Goal: Information Seeking & Learning: Learn about a topic

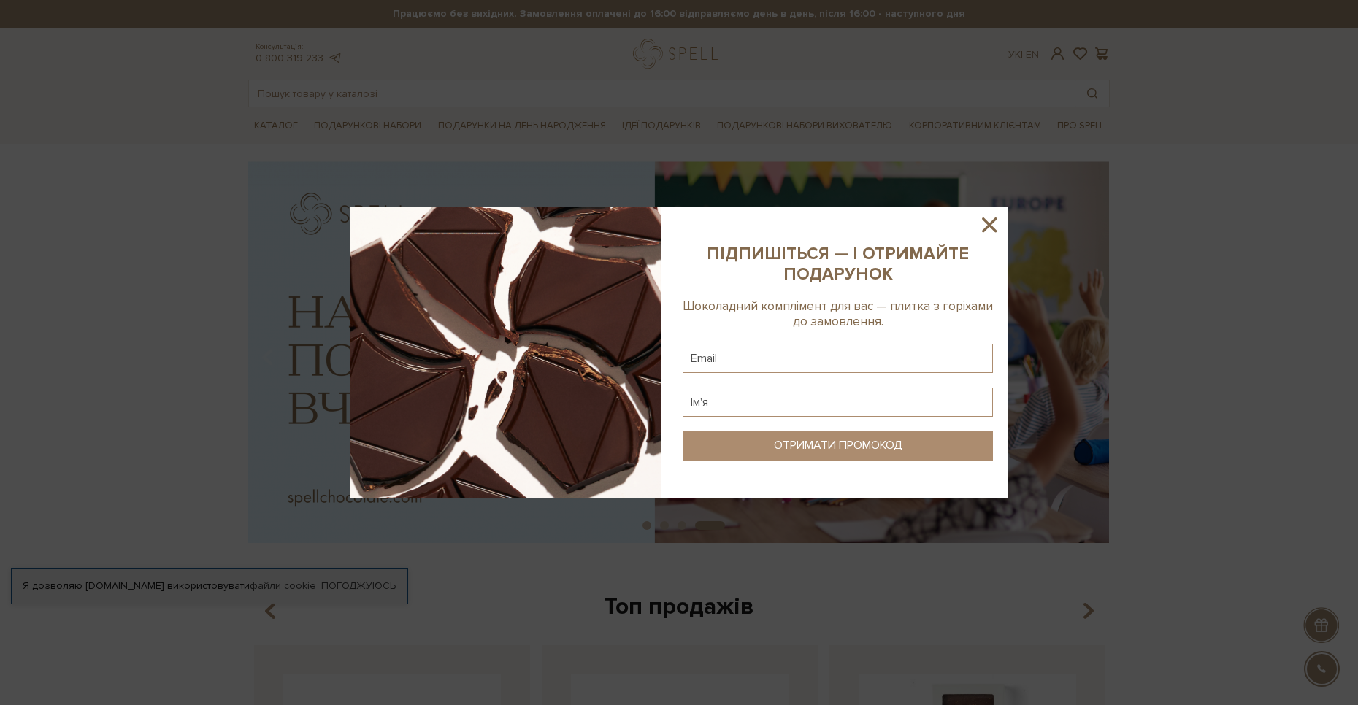
click at [991, 218] on icon at bounding box center [989, 224] width 25 height 25
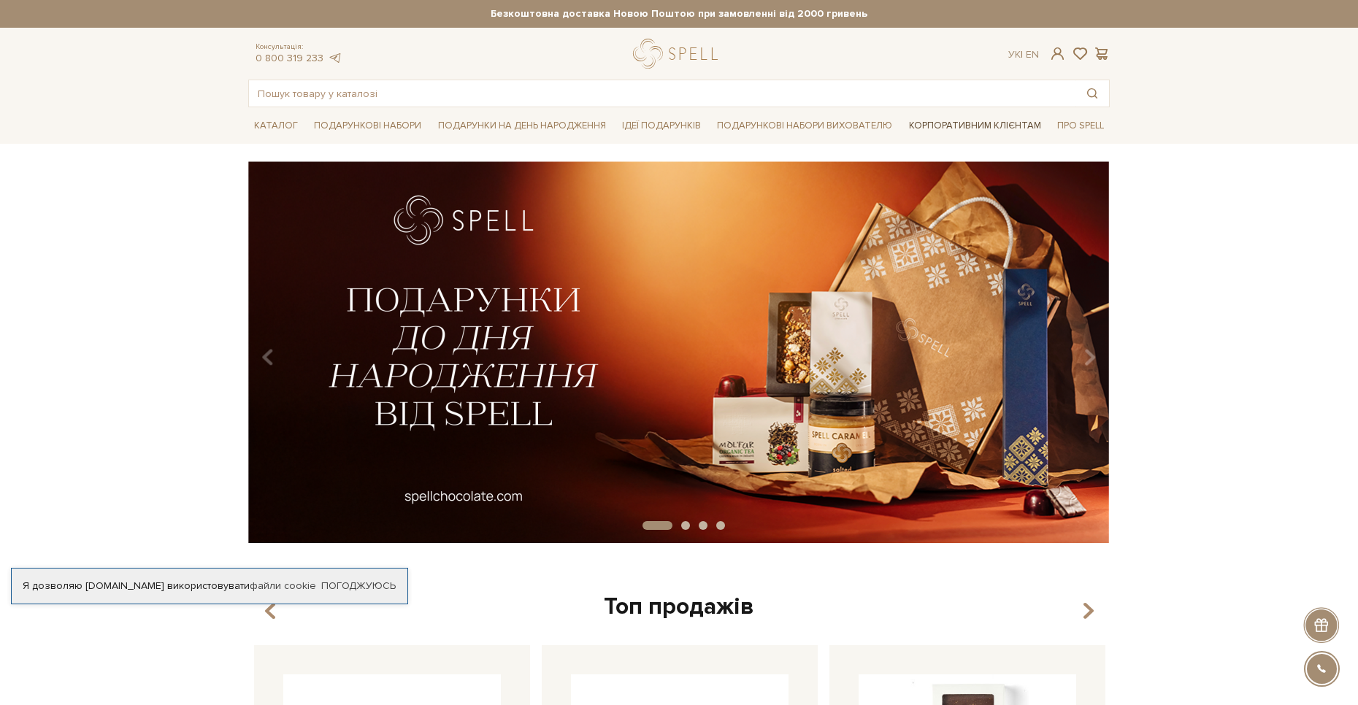
click at [959, 126] on link "Корпоративним клієнтам" at bounding box center [975, 125] width 144 height 25
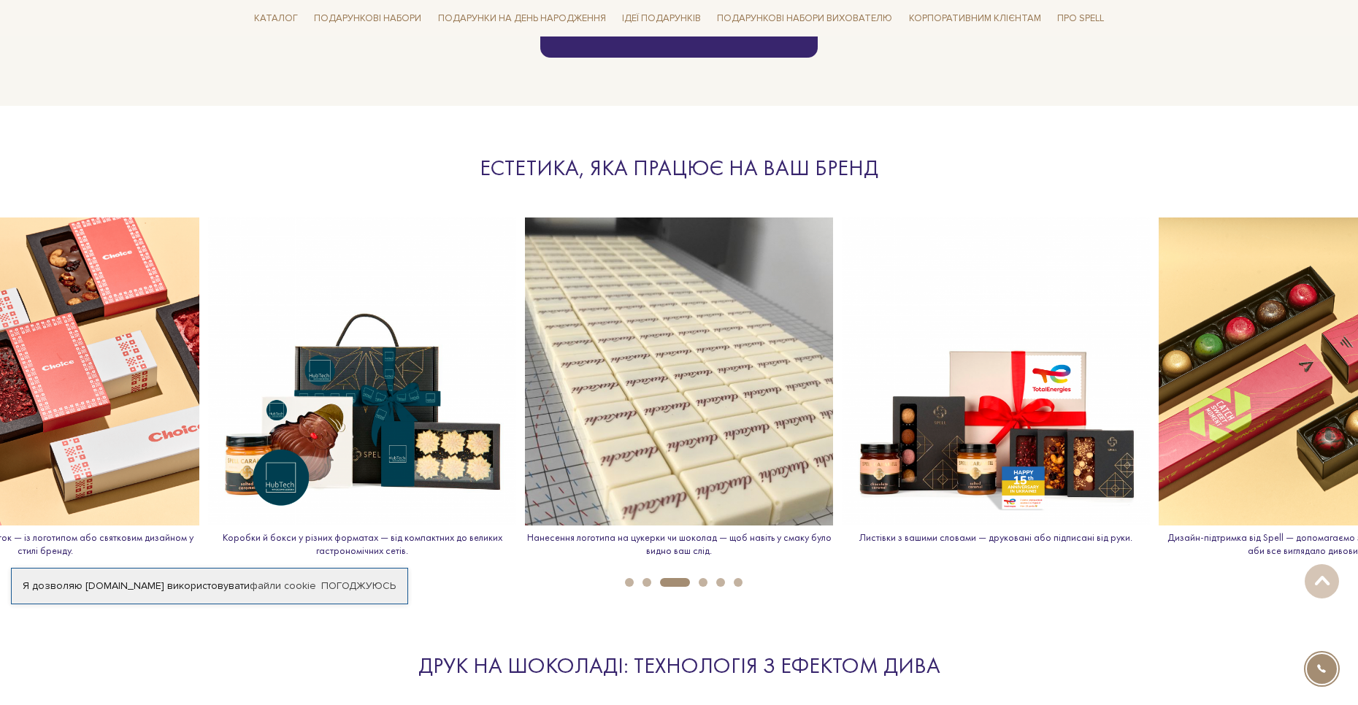
scroll to position [1606, 0]
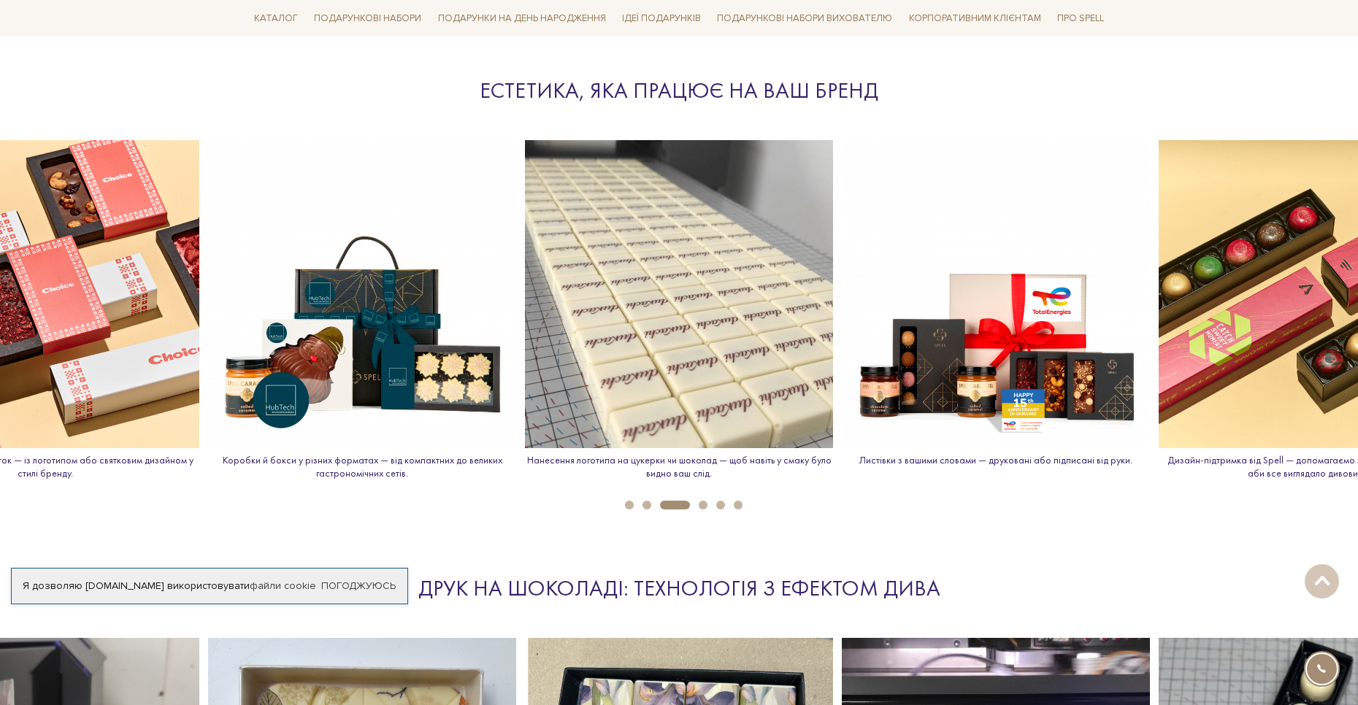
click at [630, 504] on button "1" at bounding box center [629, 505] width 9 height 9
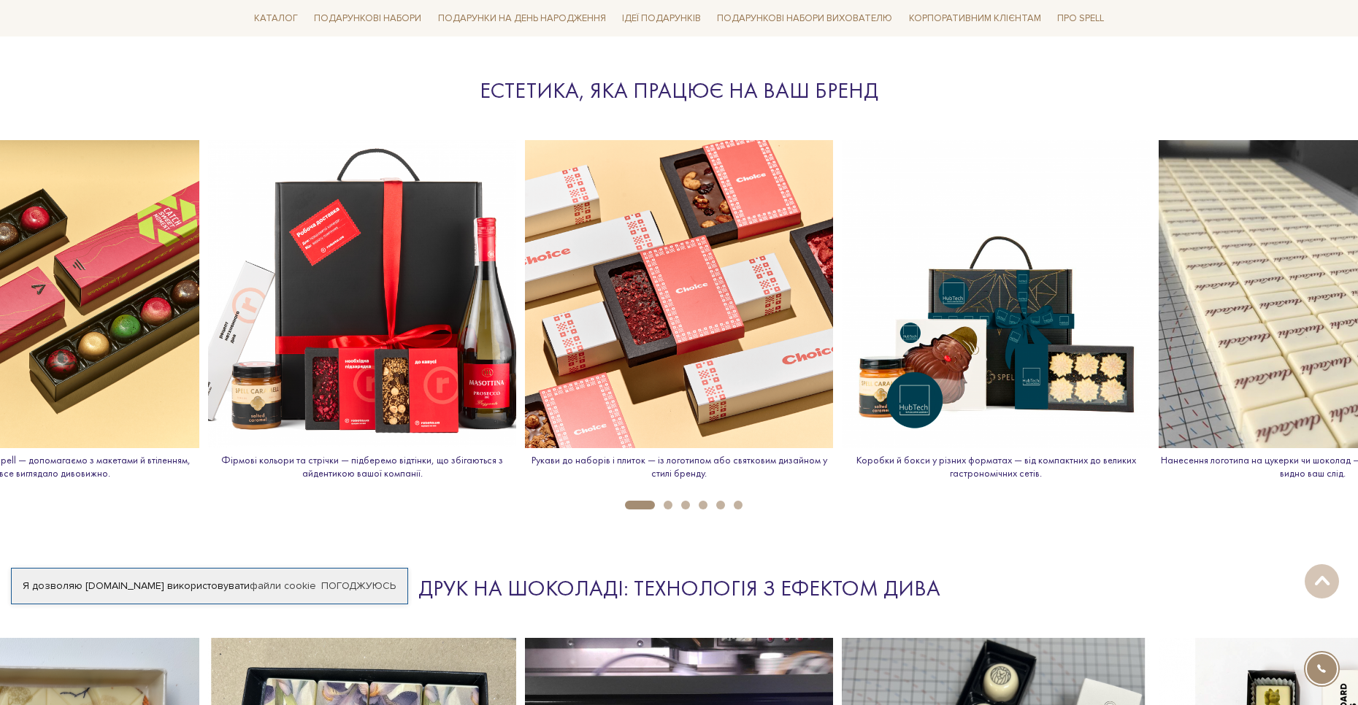
drag, startPoint x: 890, startPoint y: 315, endPoint x: 755, endPoint y: 317, distance: 135.0
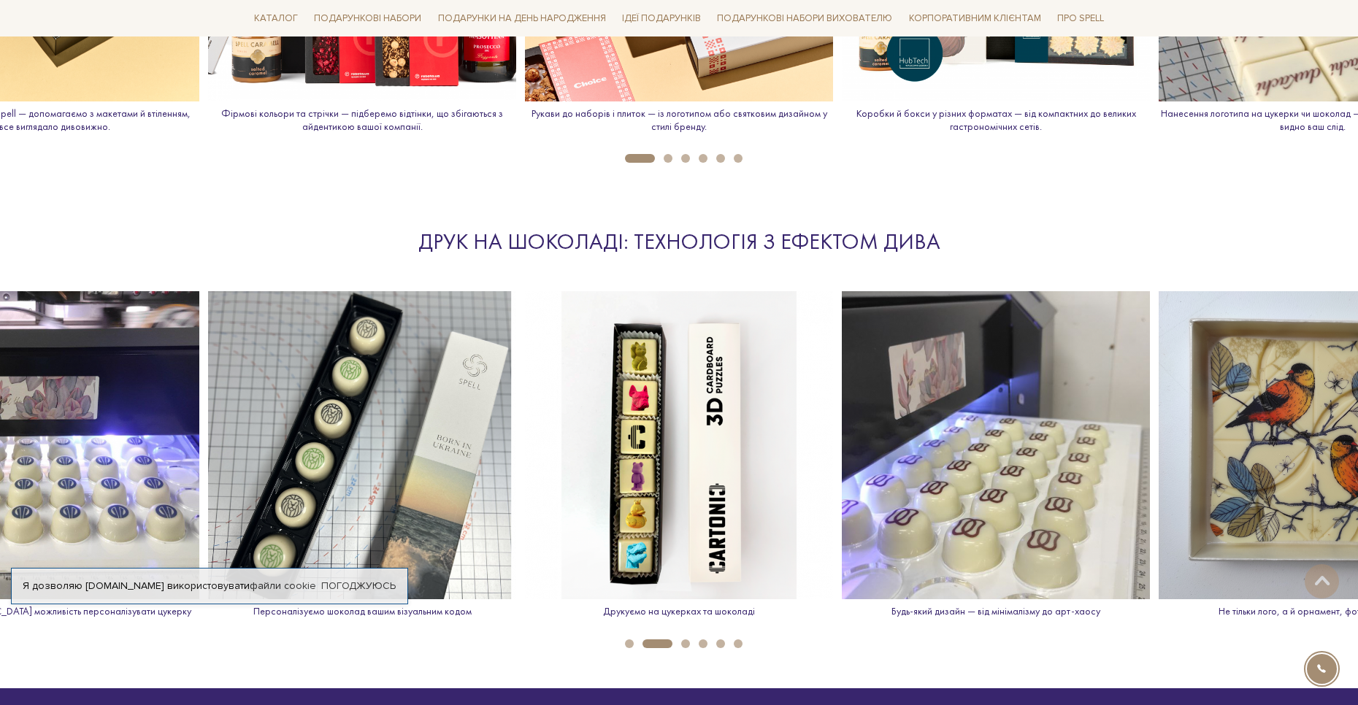
scroll to position [2044, 0]
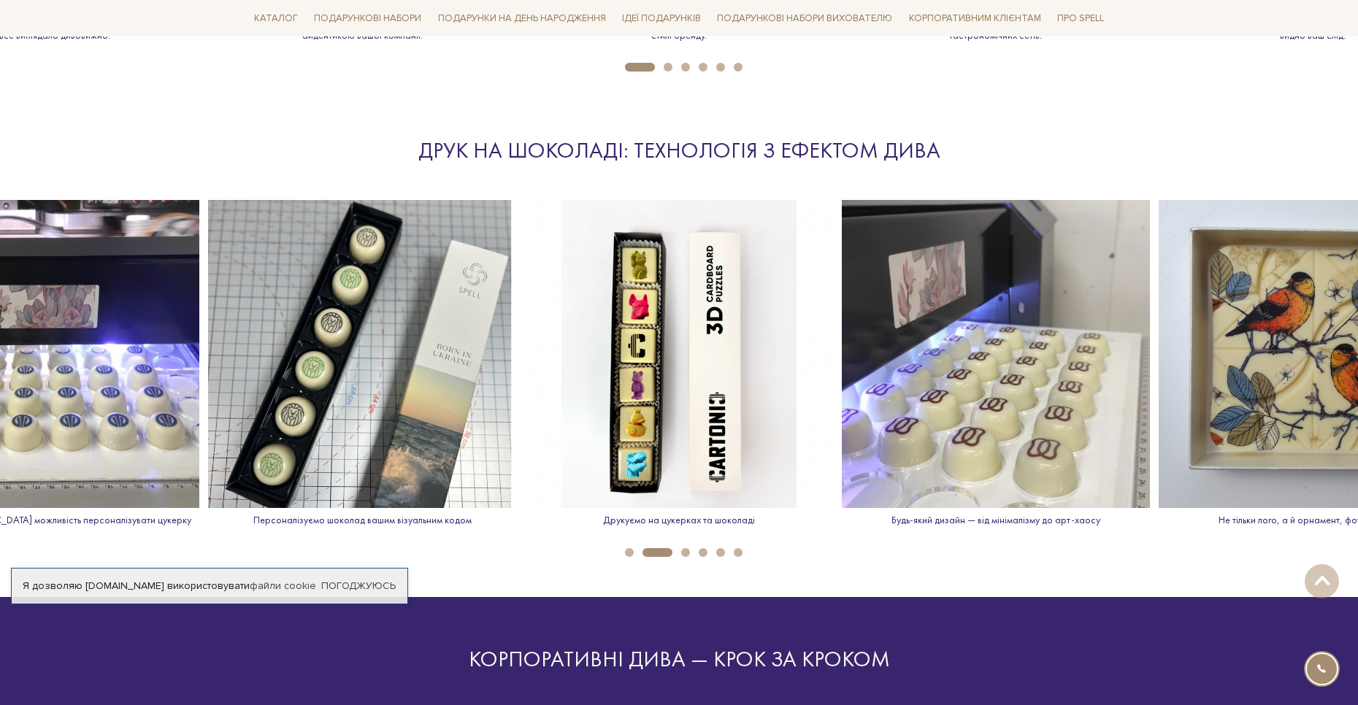
click at [642, 385] on img at bounding box center [679, 354] width 308 height 308
click at [682, 551] on button "3" at bounding box center [685, 552] width 9 height 9
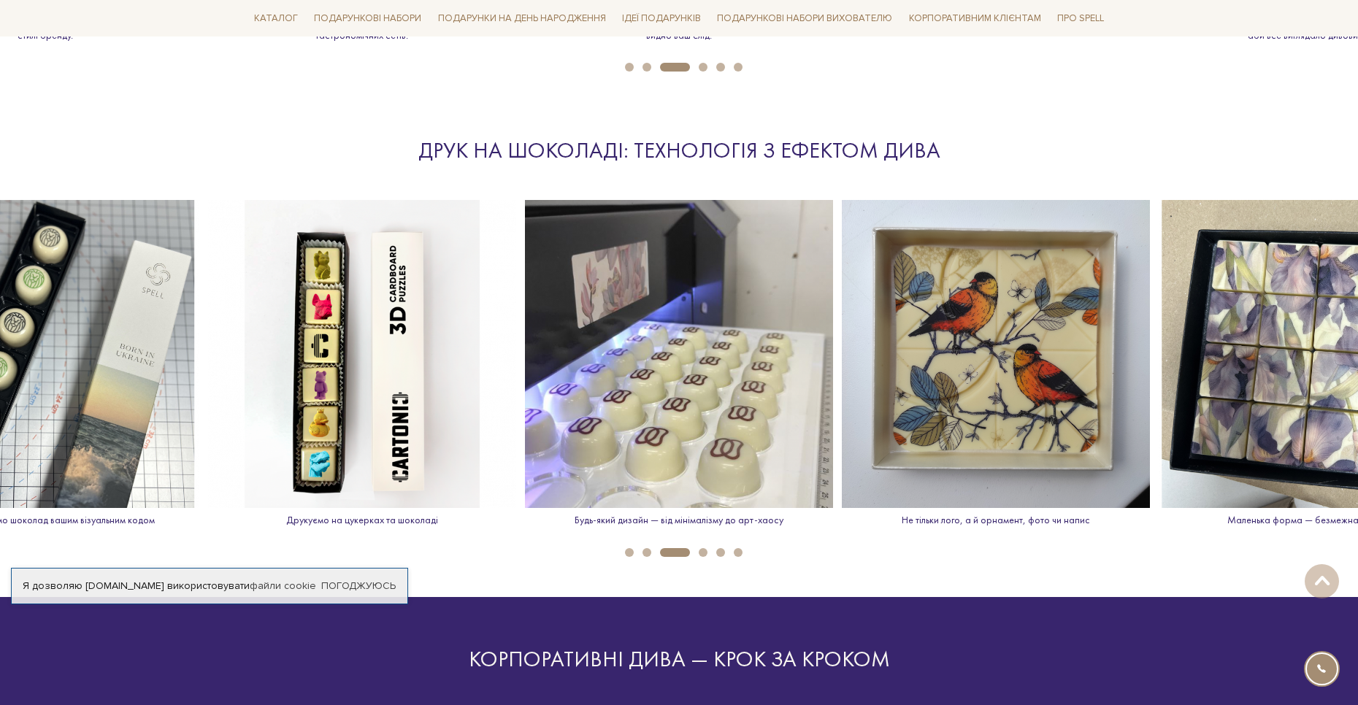
click at [705, 555] on button "4" at bounding box center [702, 552] width 9 height 9
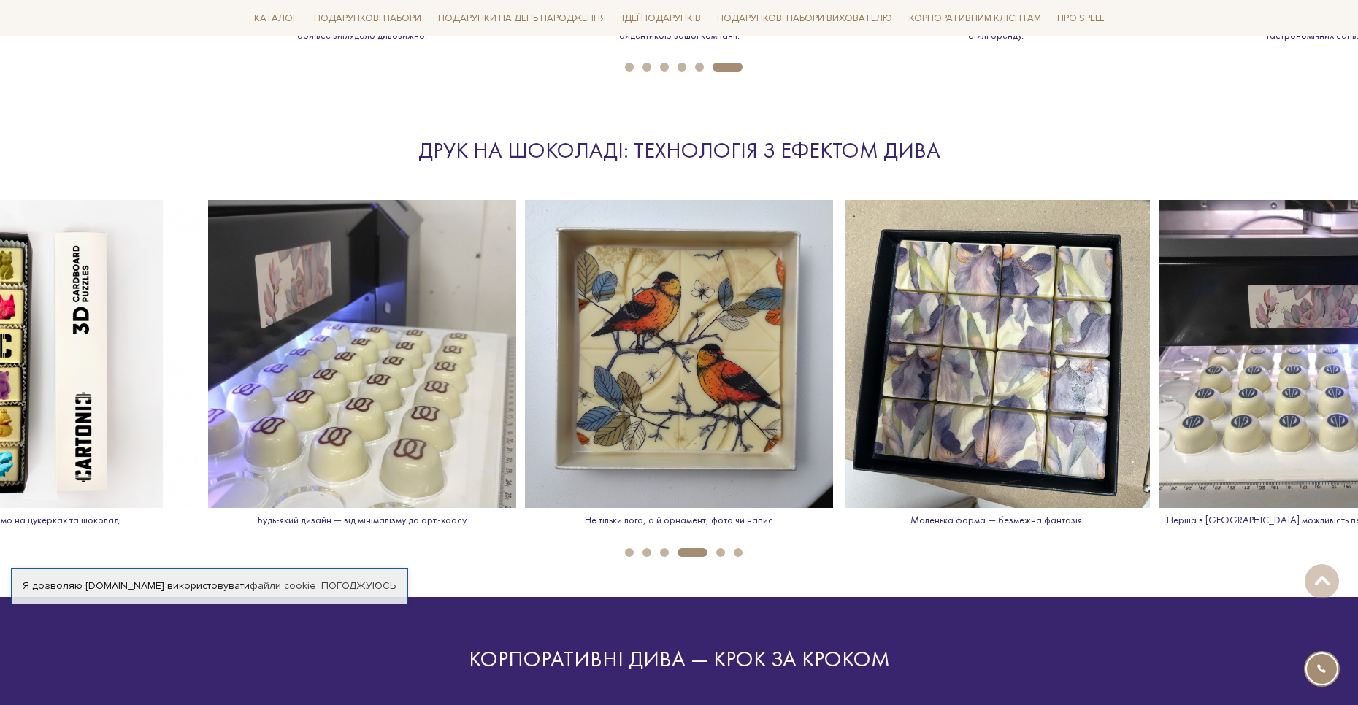
click at [719, 551] on button "5" at bounding box center [720, 552] width 9 height 9
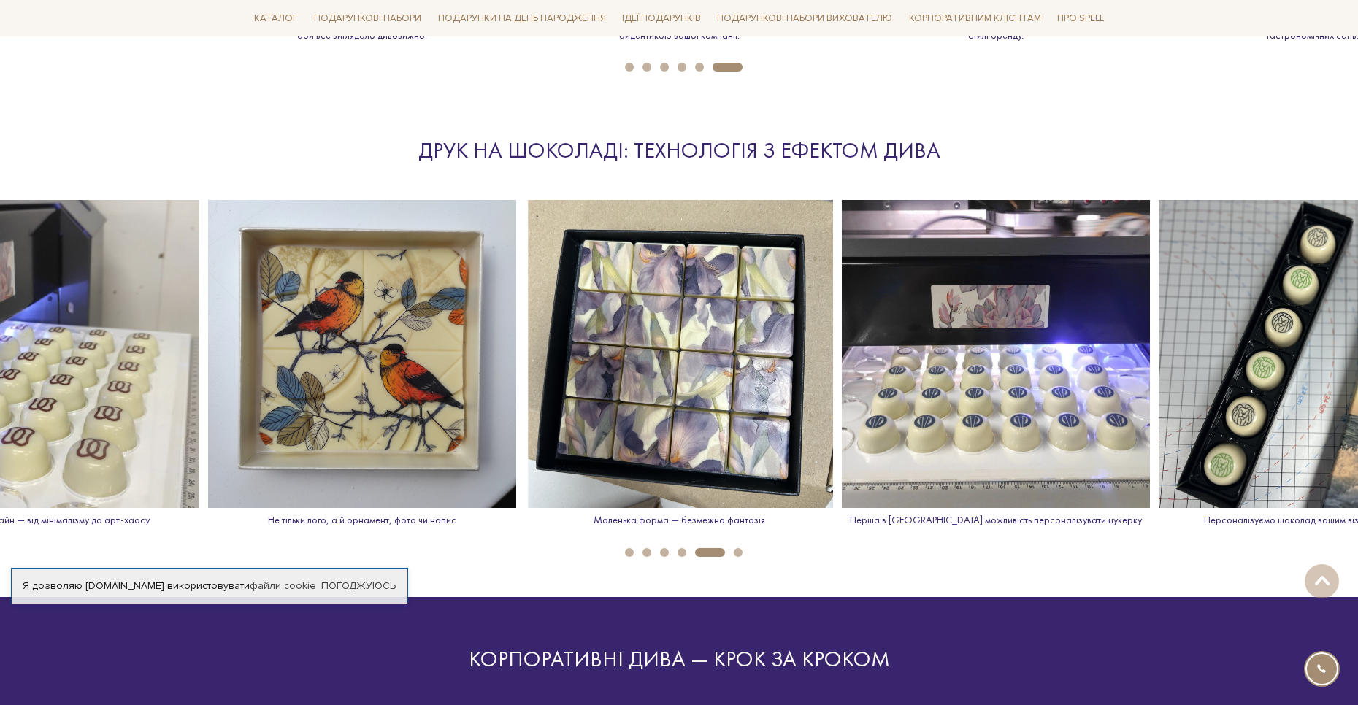
click at [736, 553] on button "6" at bounding box center [738, 552] width 9 height 9
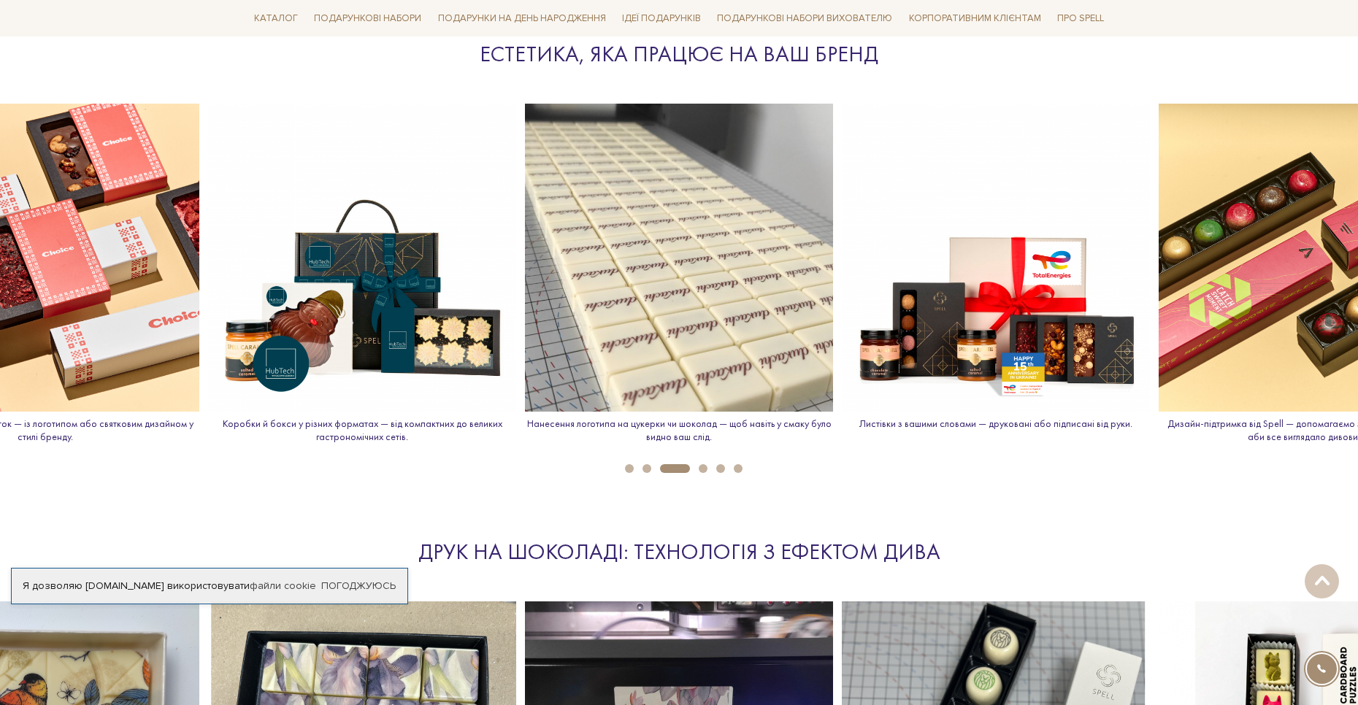
scroll to position [1606, 0]
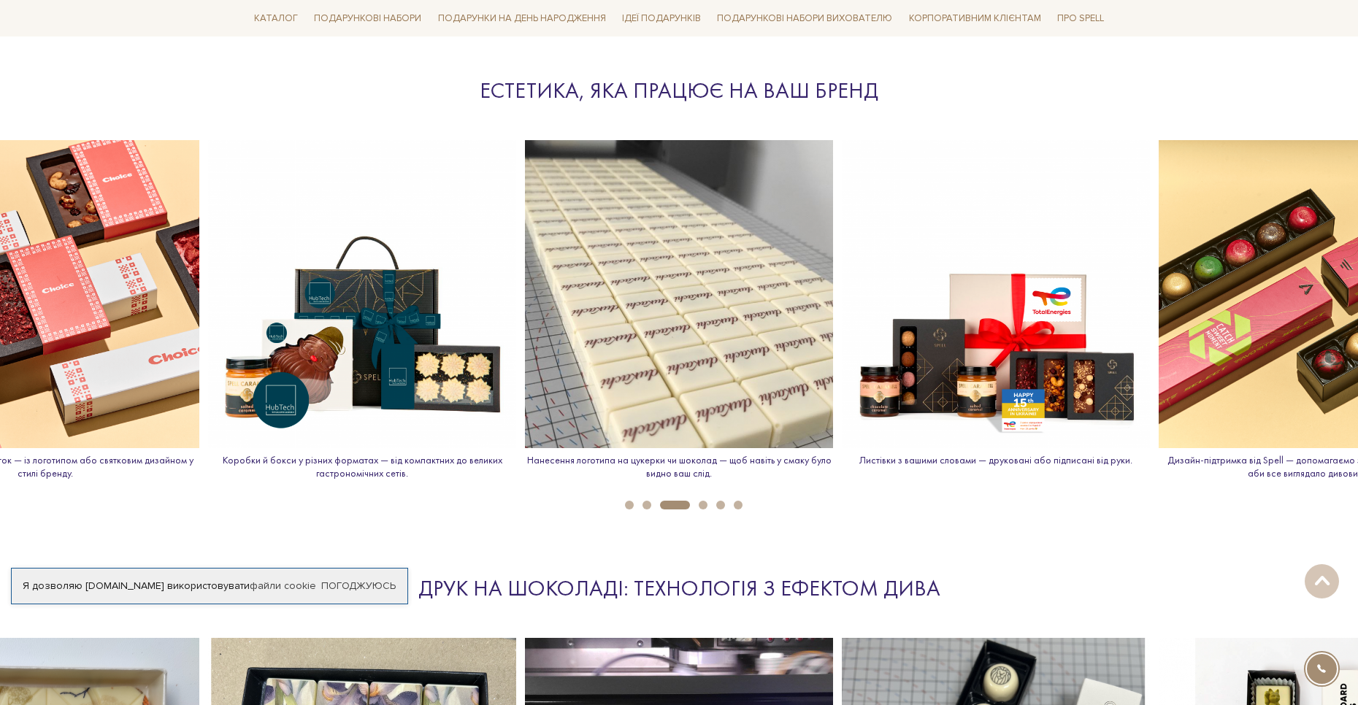
click at [704, 509] on button "4" at bounding box center [702, 505] width 9 height 9
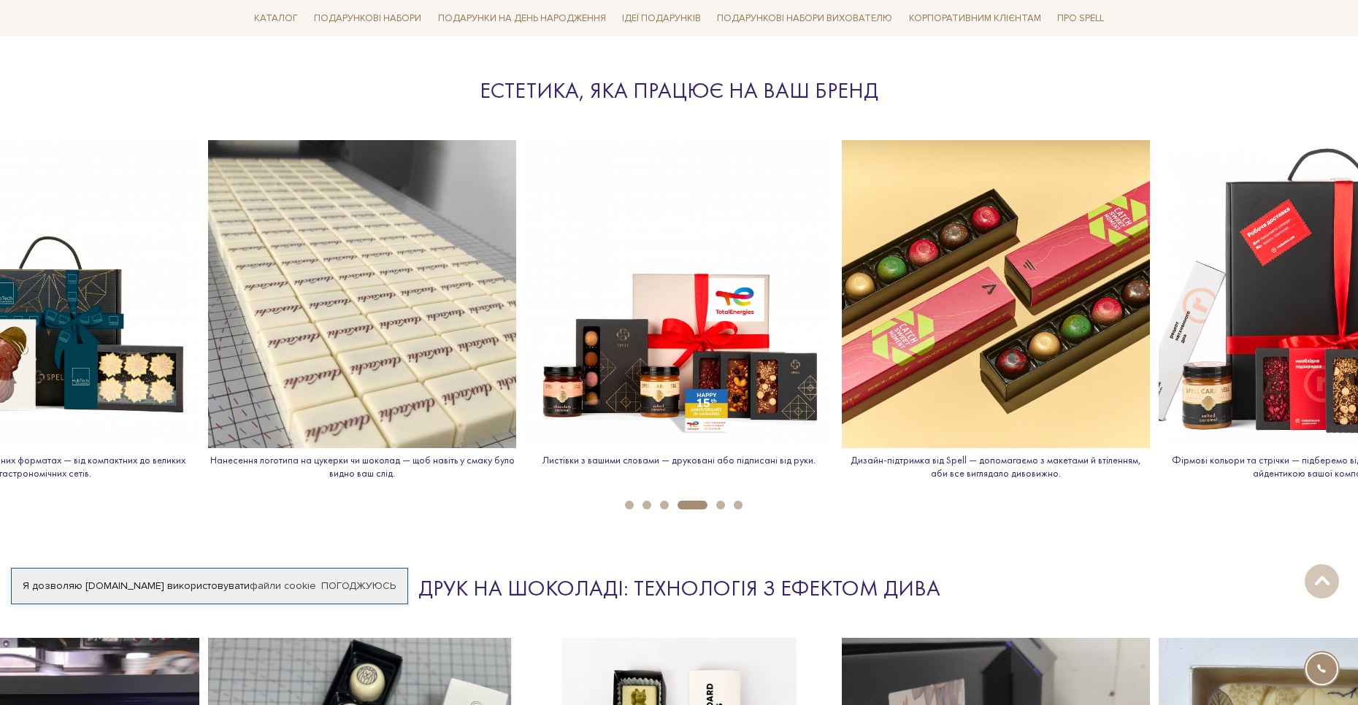
click at [720, 507] on button "5" at bounding box center [720, 505] width 9 height 9
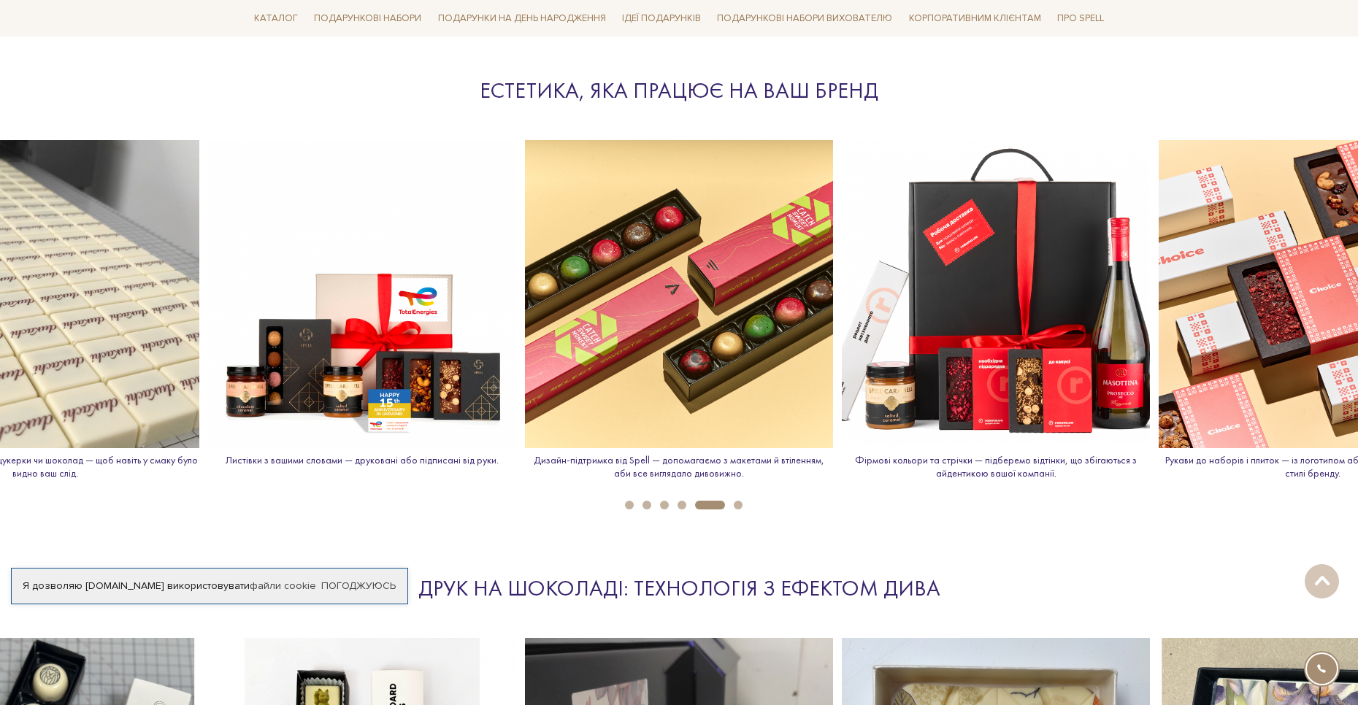
click at [737, 504] on button "6" at bounding box center [738, 505] width 9 height 9
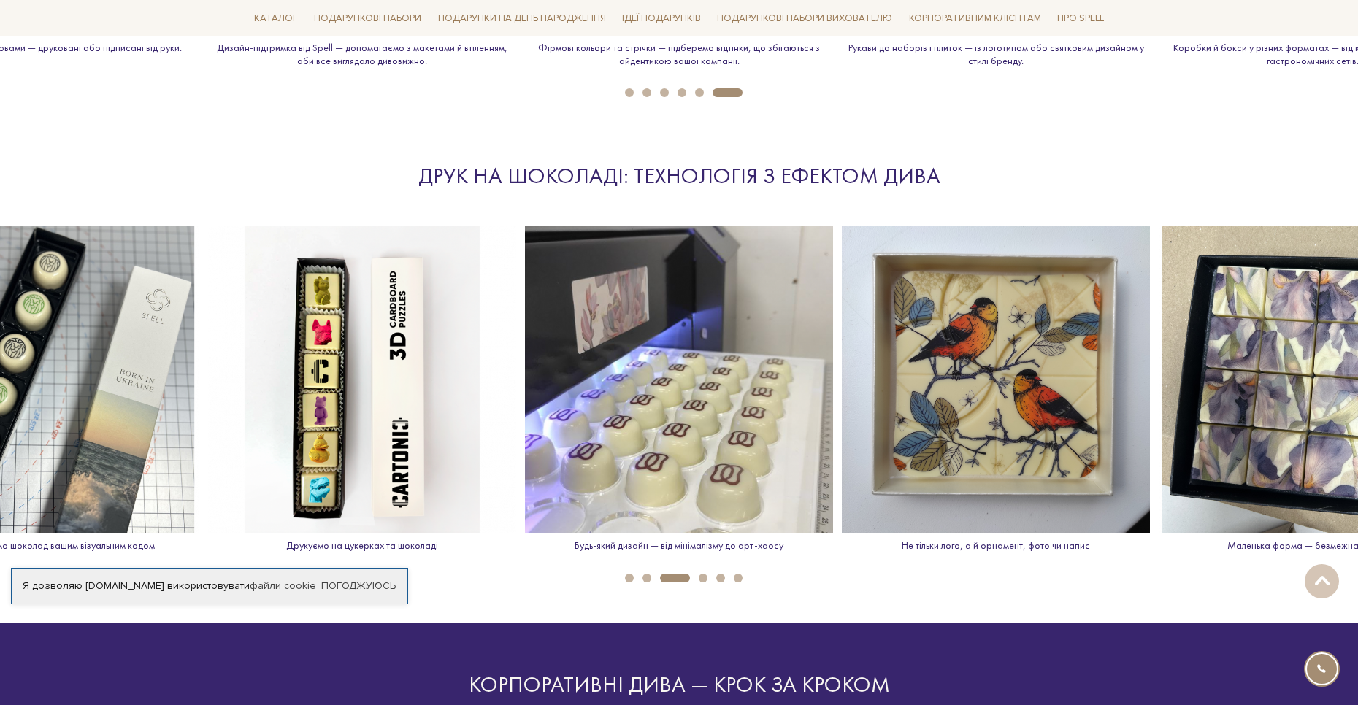
scroll to position [2044, 0]
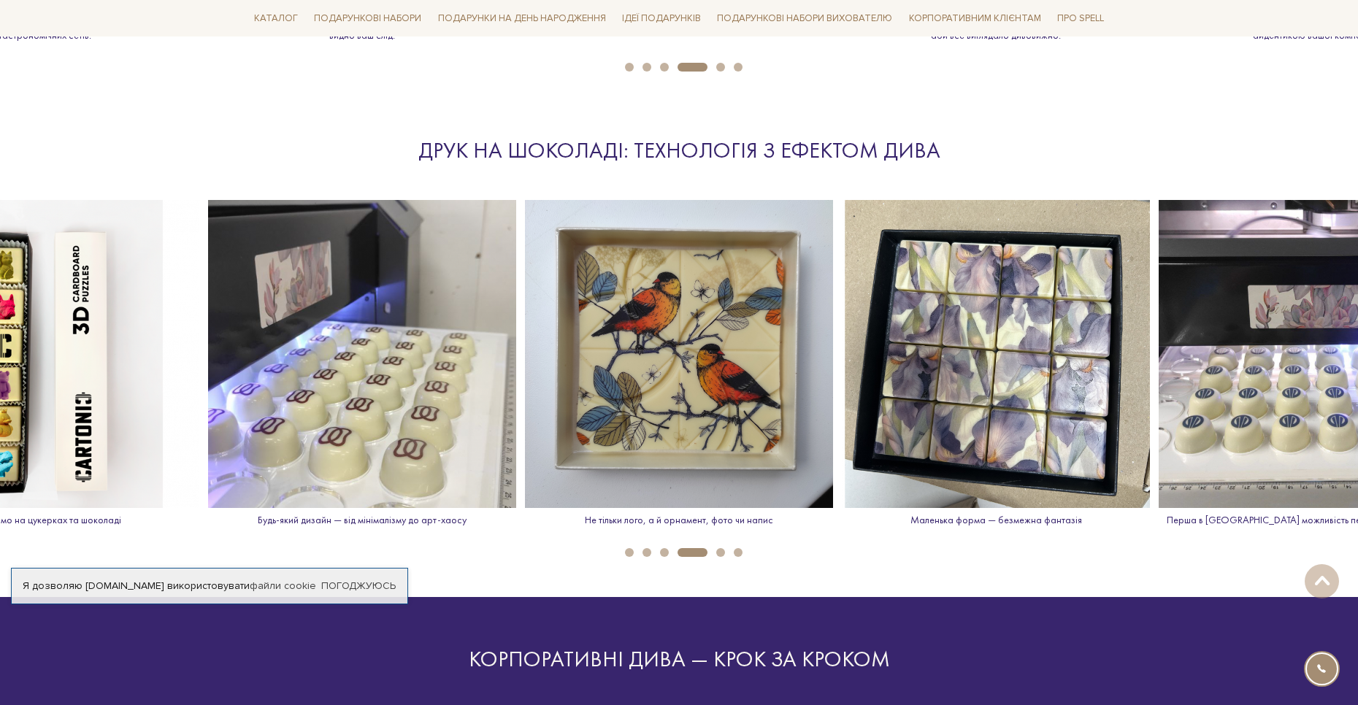
click at [664, 553] on button "3" at bounding box center [664, 552] width 9 height 9
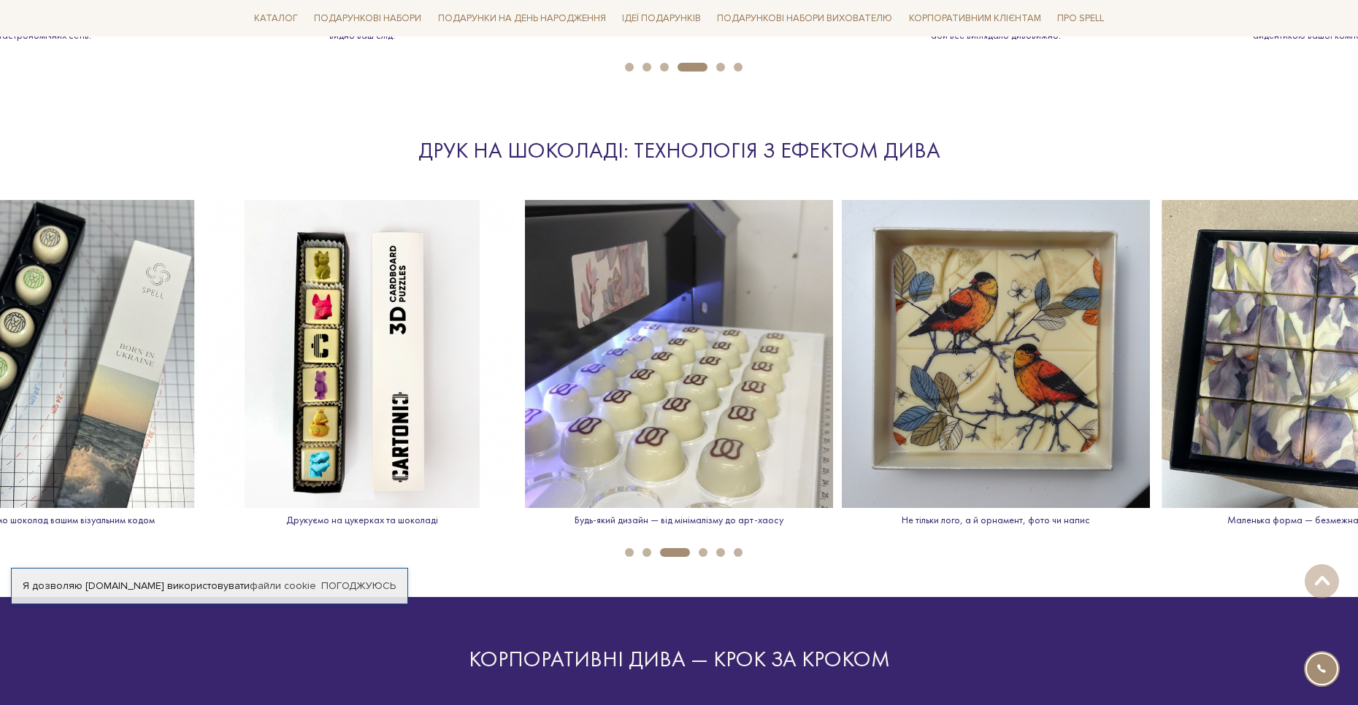
click at [650, 555] on ul "1 2 3 4 5 6" at bounding box center [679, 549] width 1358 height 16
click at [644, 552] on button "2" at bounding box center [646, 552] width 9 height 9
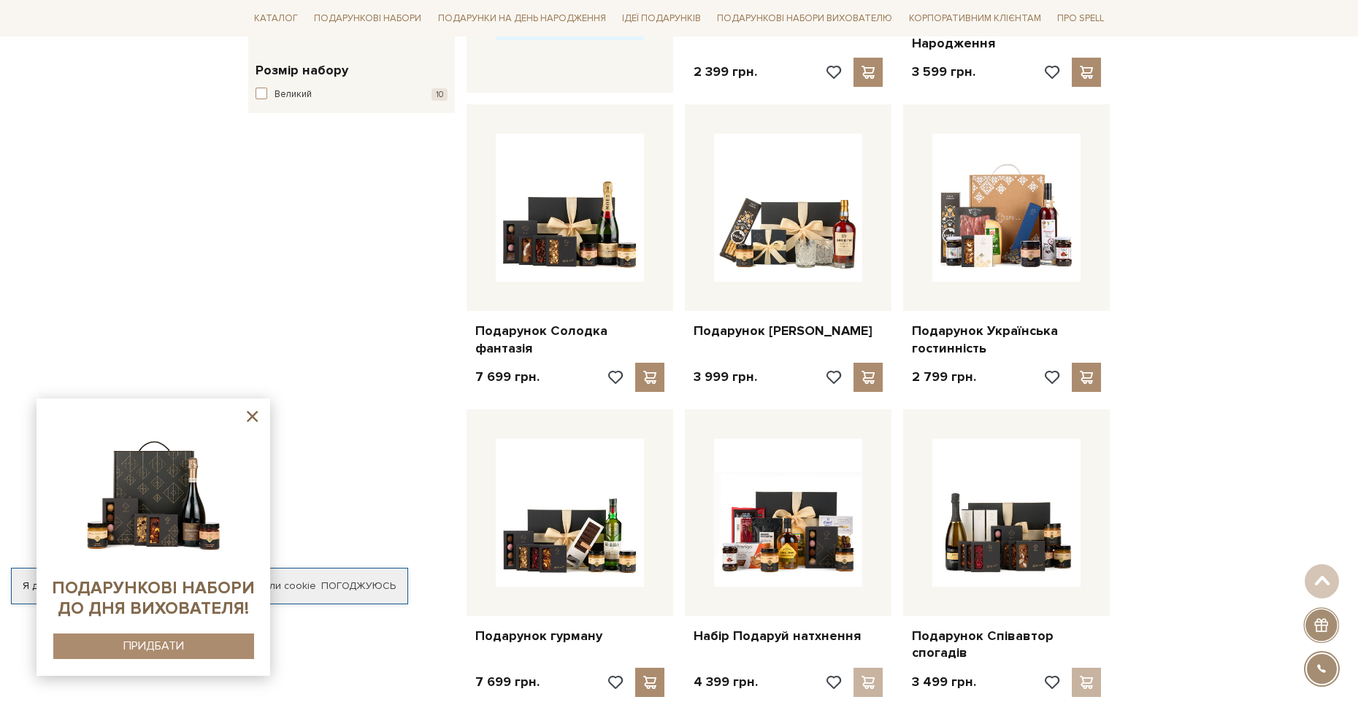
scroll to position [1022, 0]
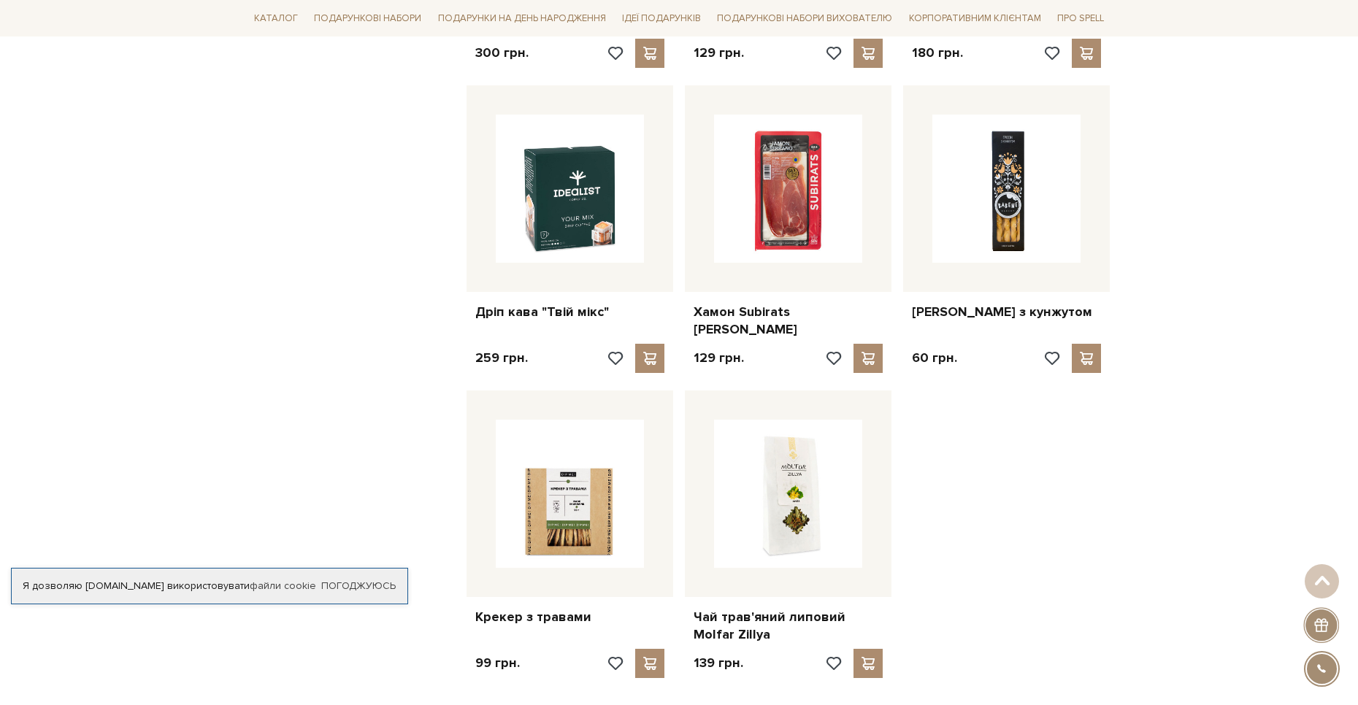
scroll to position [1606, 0]
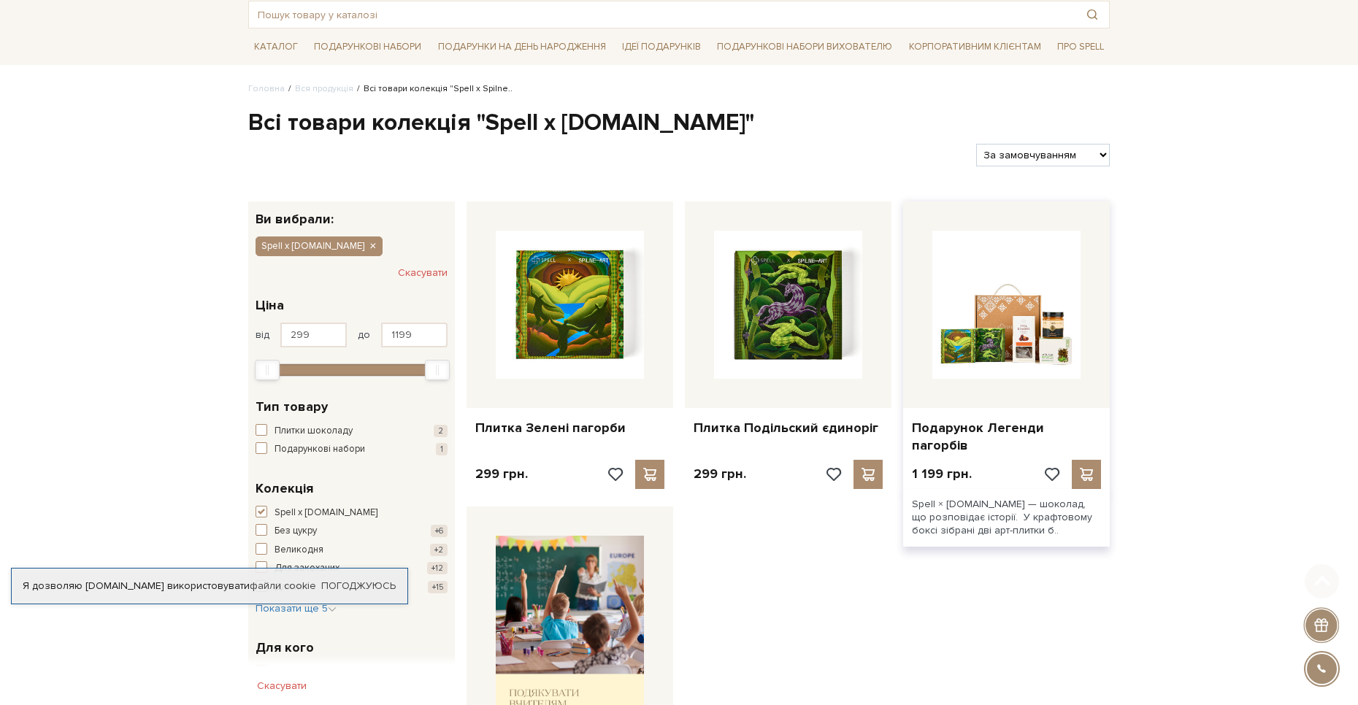
scroll to position [146, 0]
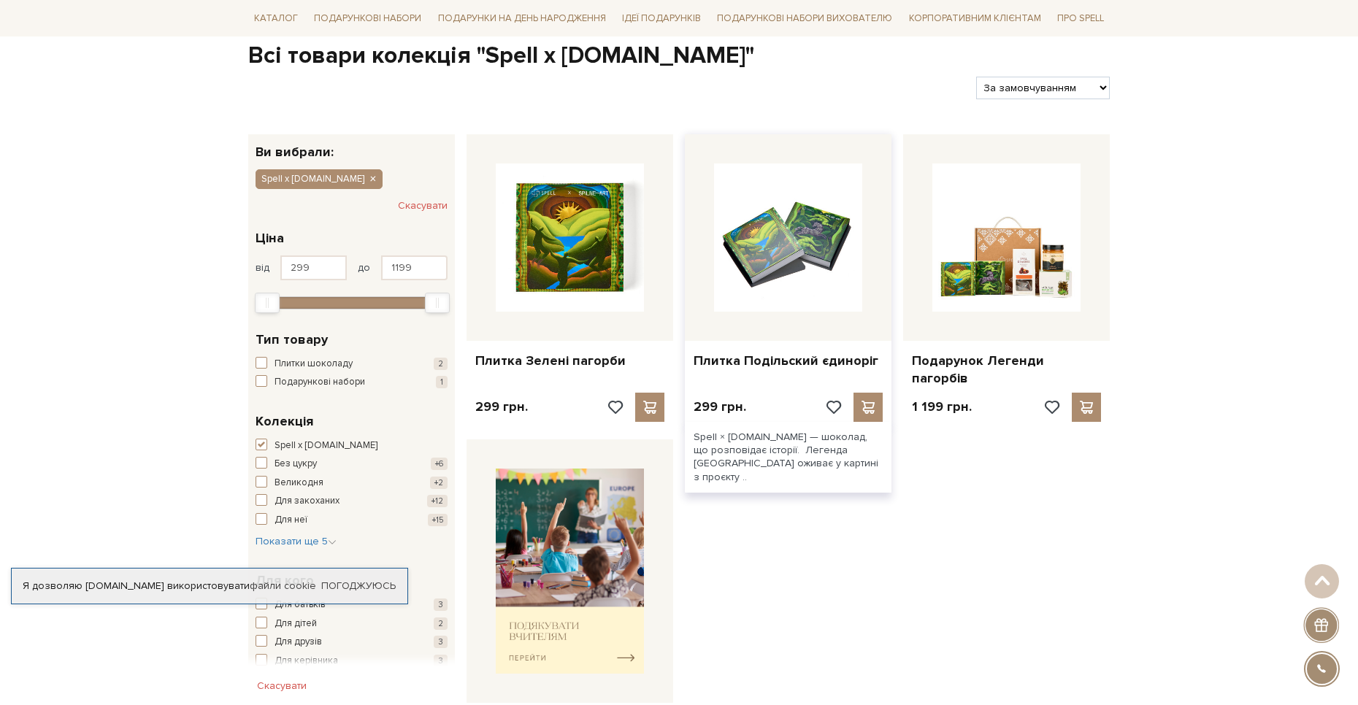
click at [793, 263] on img at bounding box center [788, 237] width 148 height 148
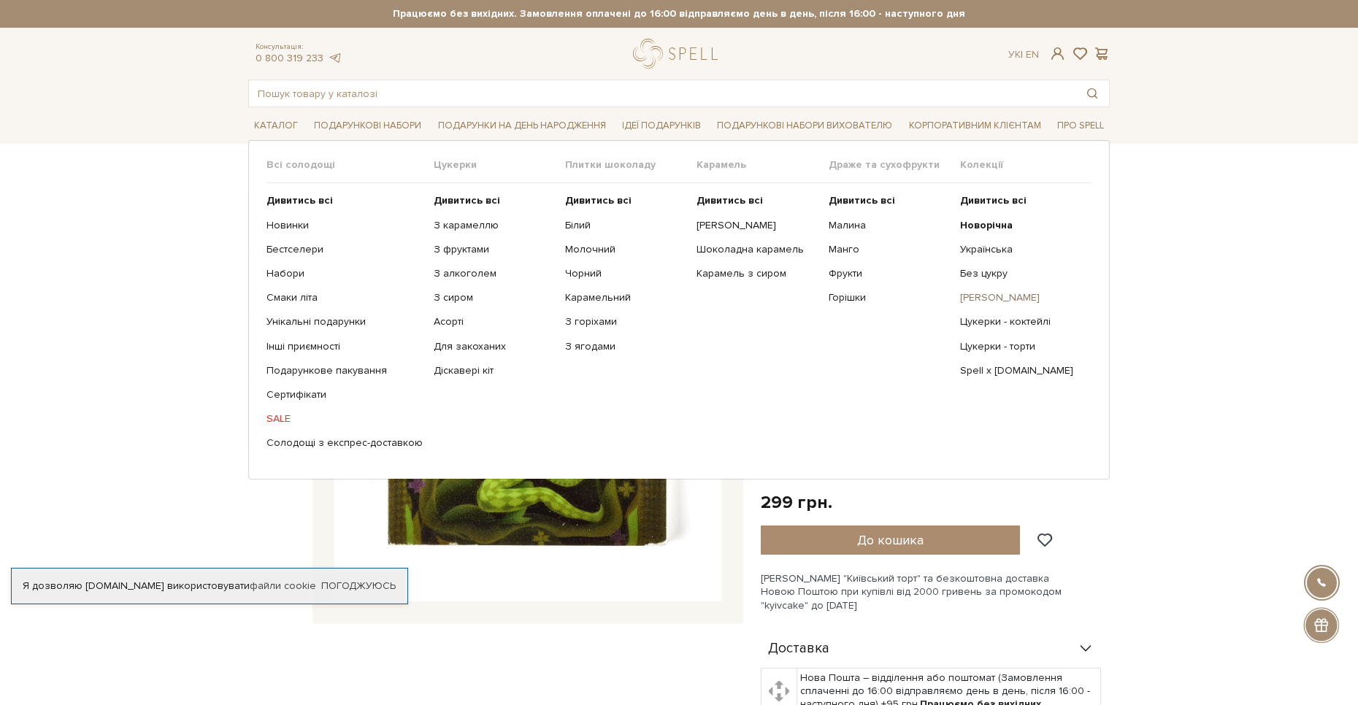
click at [988, 297] on link "[PERSON_NAME]" at bounding box center [1020, 297] width 120 height 13
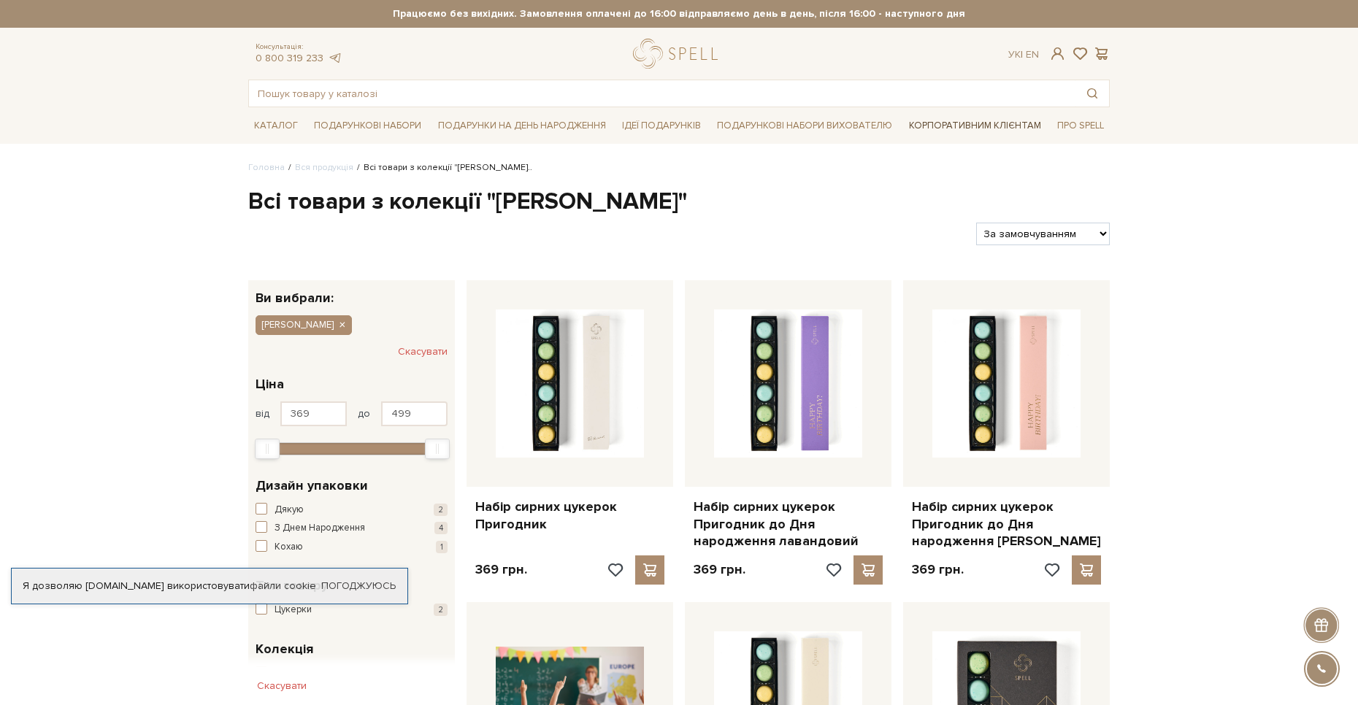
click at [982, 118] on link "Корпоративним клієнтам" at bounding box center [975, 125] width 144 height 25
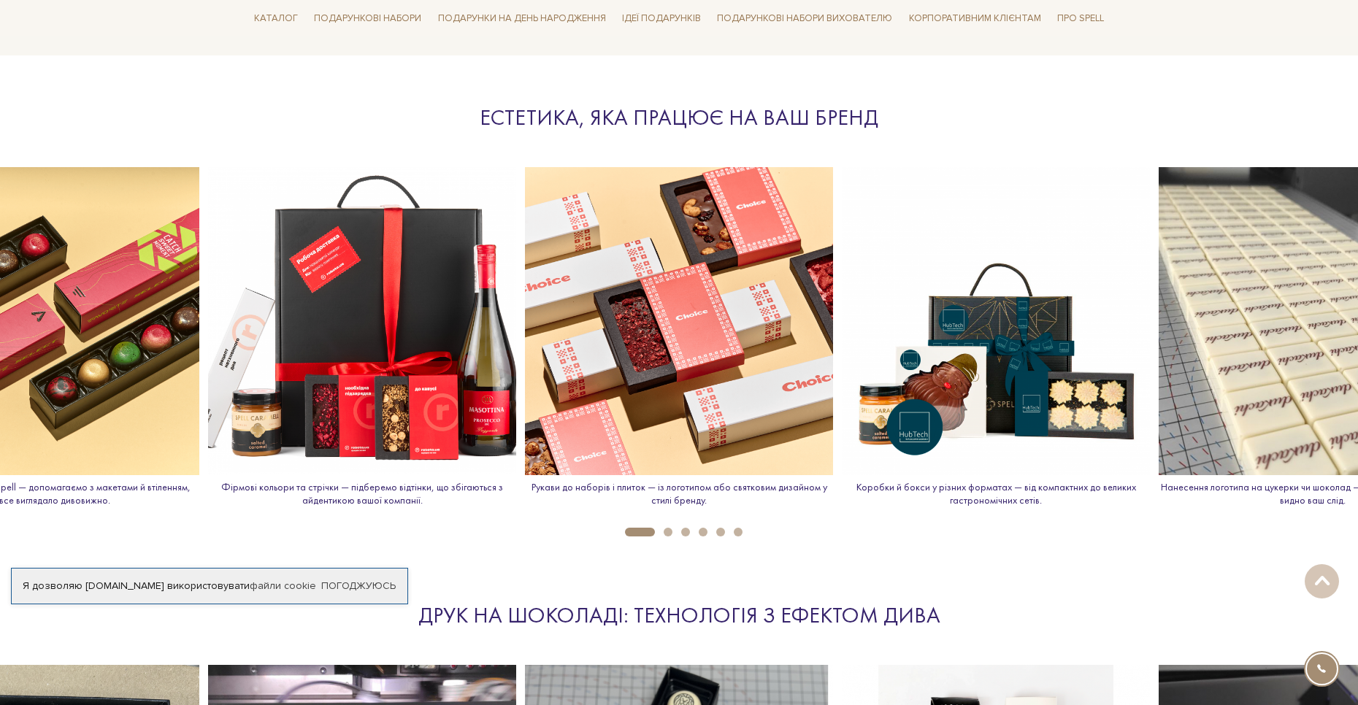
scroll to position [1752, 0]
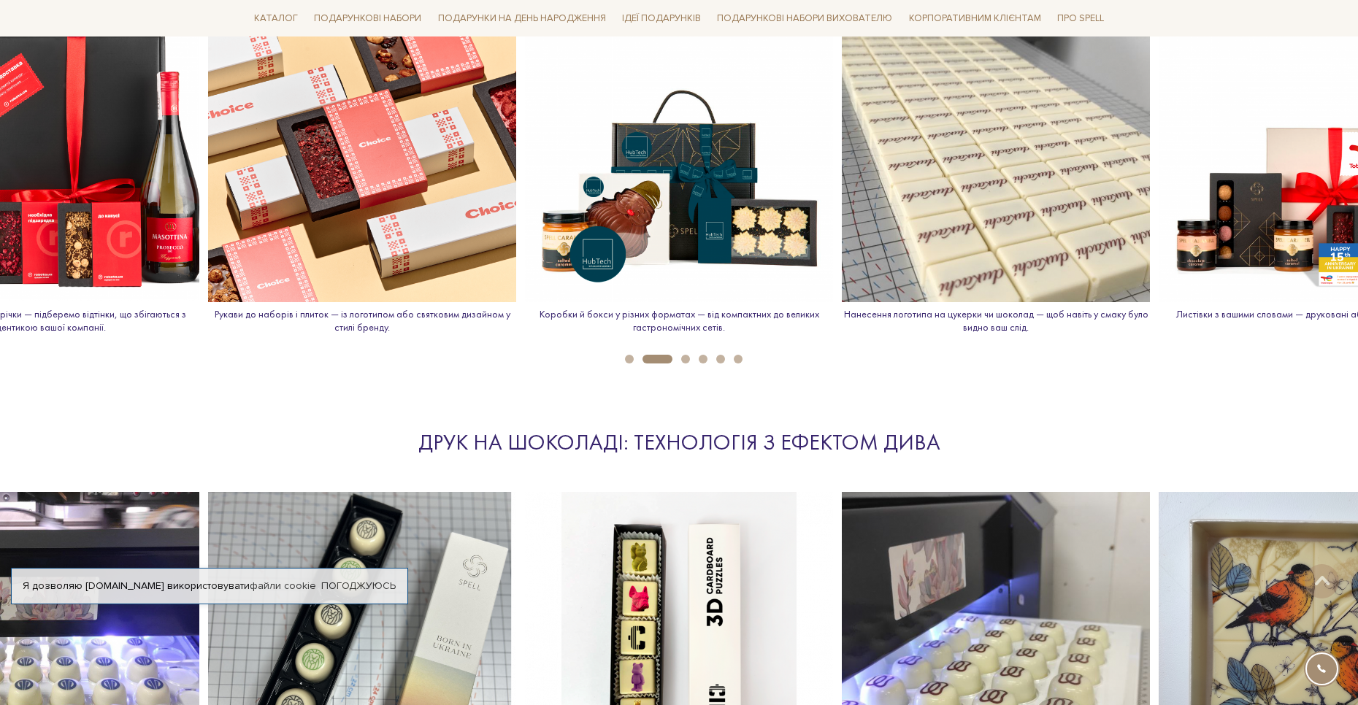
click at [496, 105] on img at bounding box center [362, 148] width 308 height 308
click at [693, 140] on img at bounding box center [679, 148] width 308 height 308
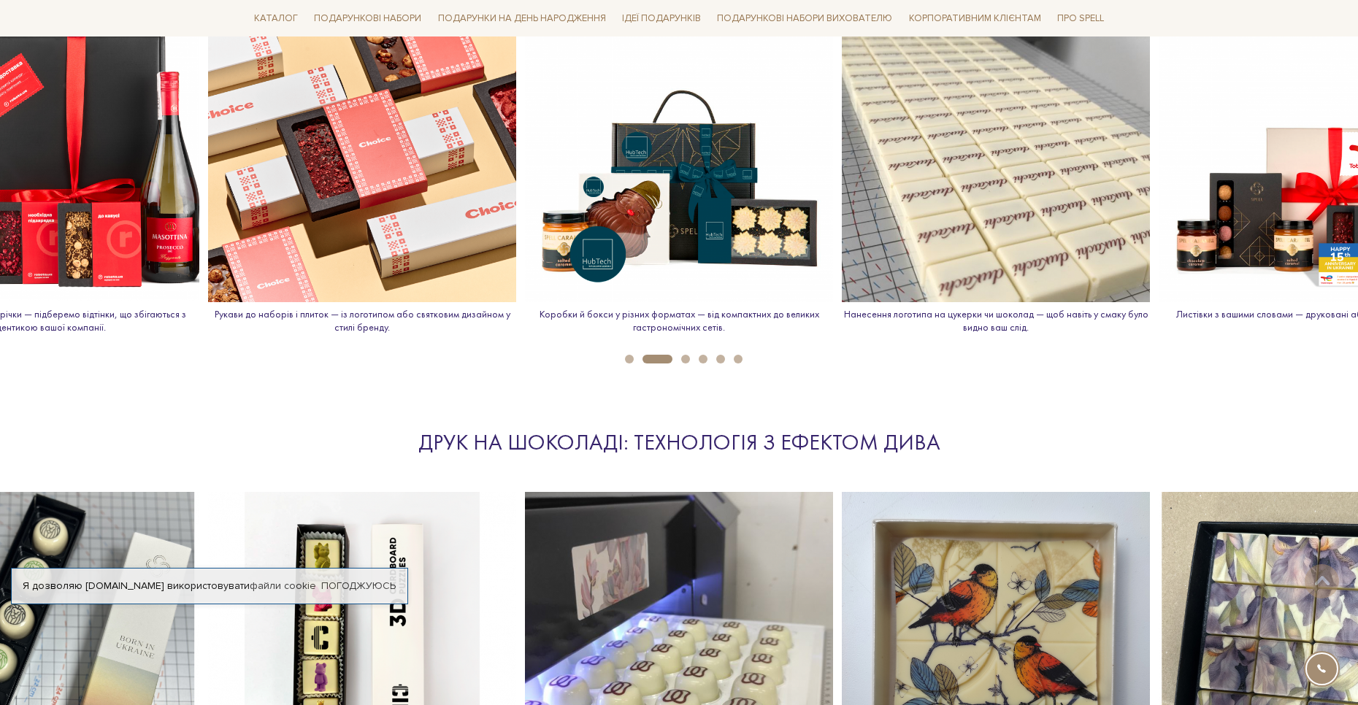
click at [725, 363] on li "6" at bounding box center [734, 359] width 18 height 9
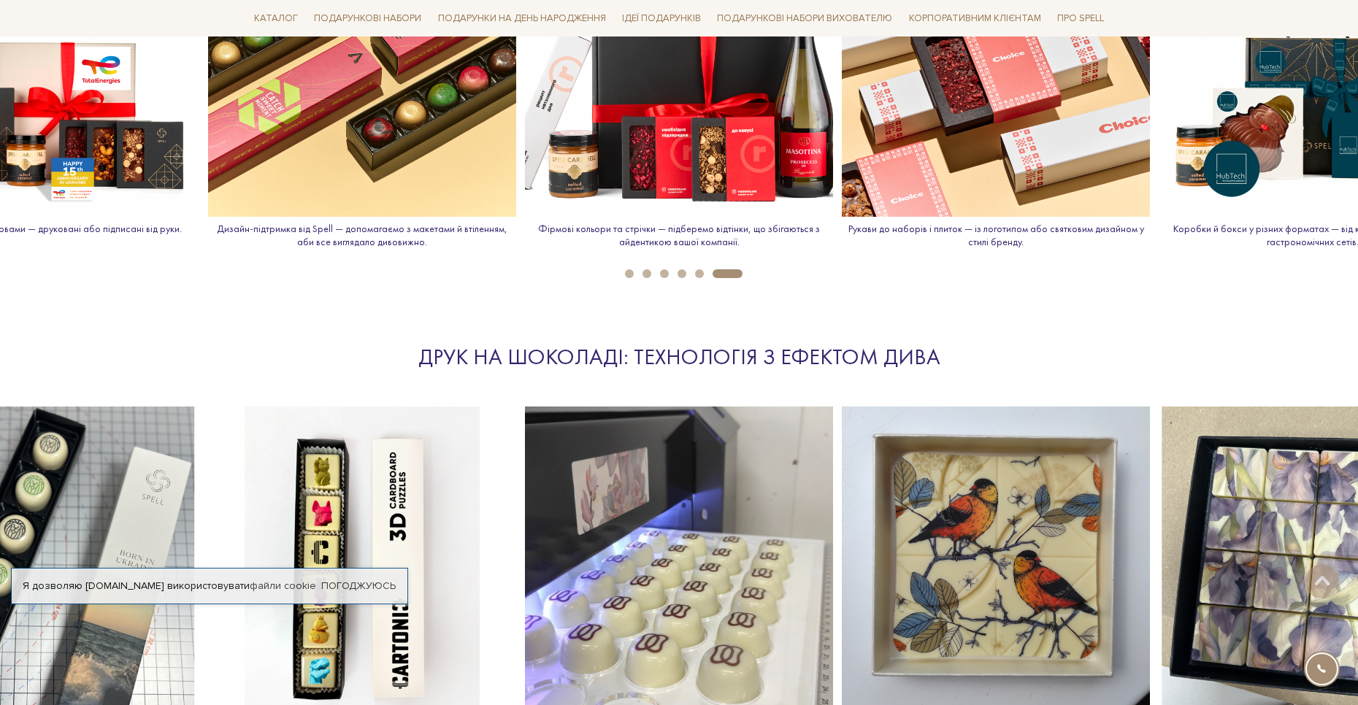
scroll to position [1971, 0]
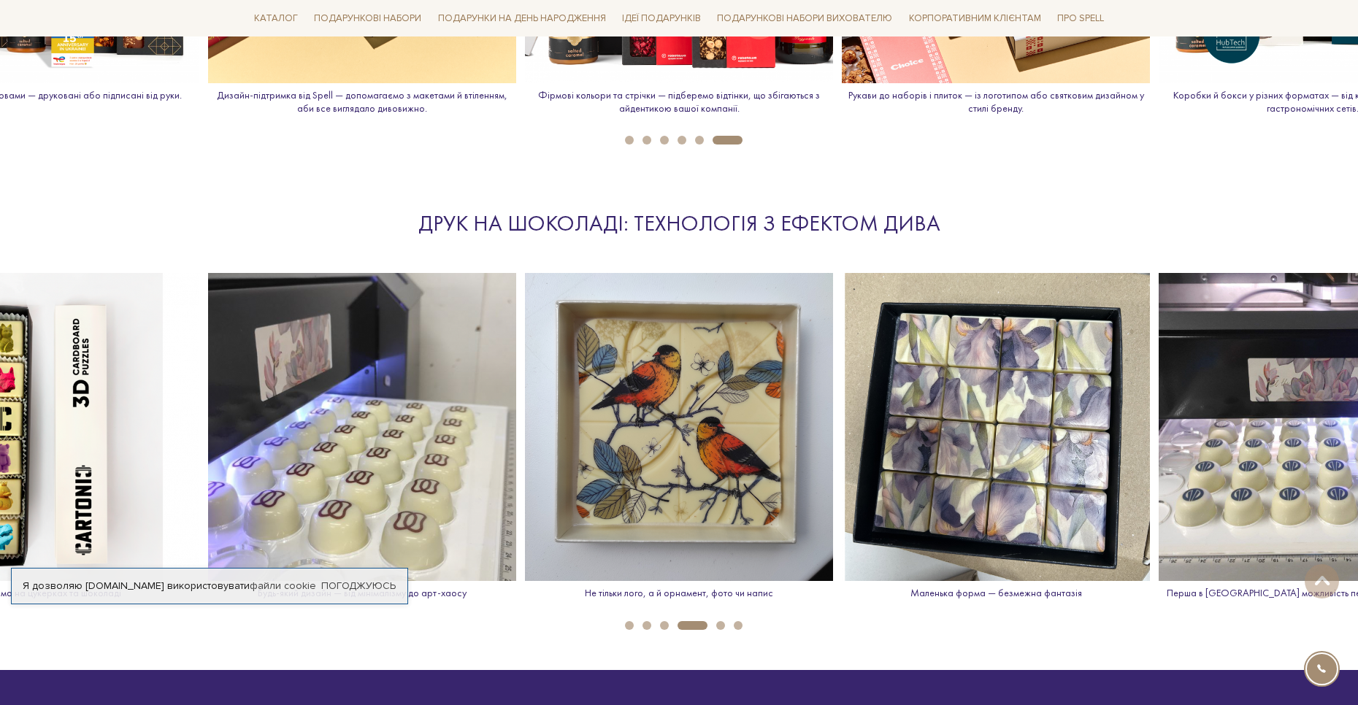
click at [381, 331] on img at bounding box center [362, 427] width 308 height 308
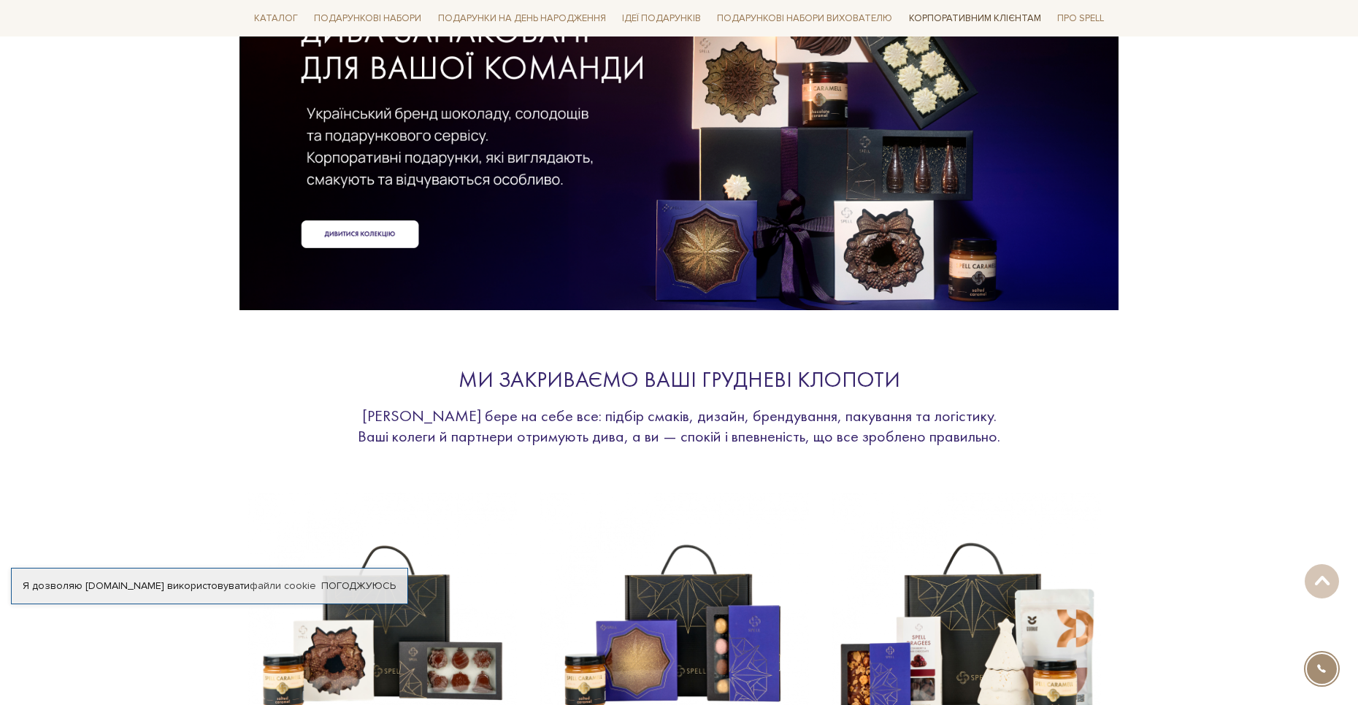
scroll to position [0, 0]
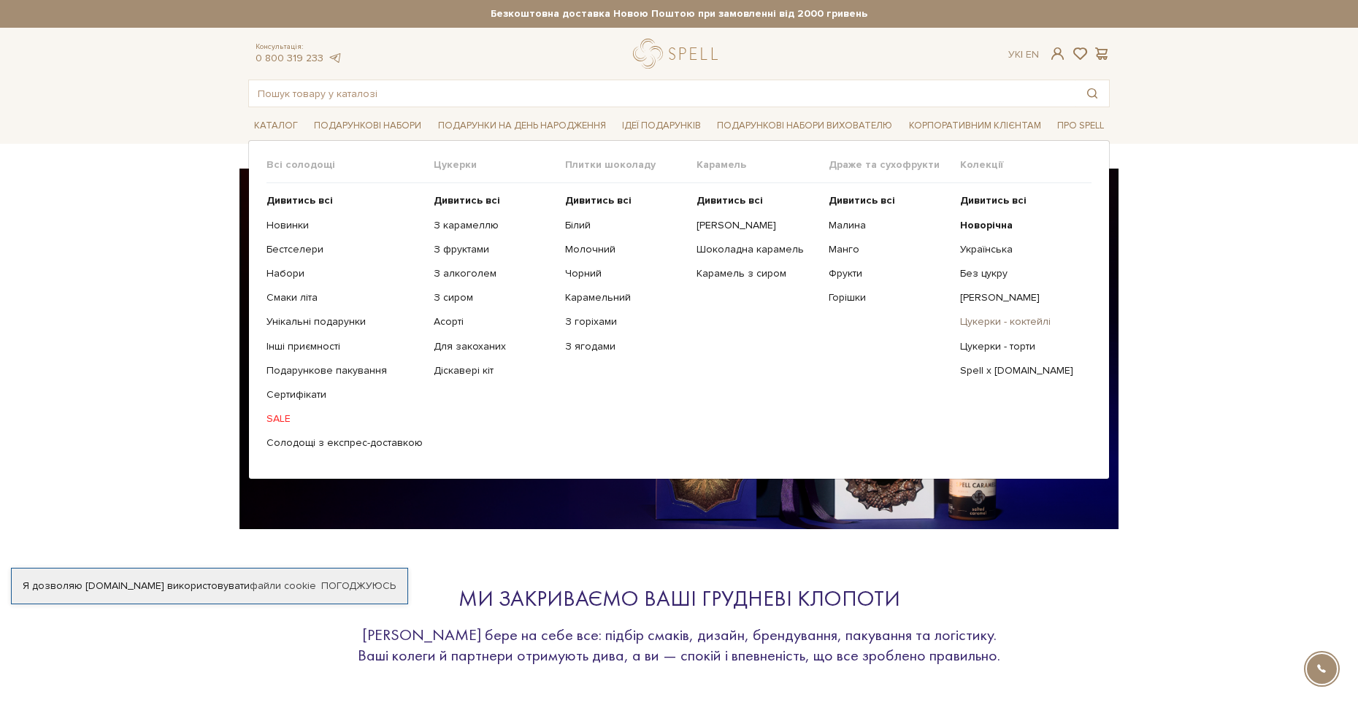
click at [1004, 320] on link "Цукерки - коктейлі" at bounding box center [1020, 321] width 120 height 13
